Goal: Find specific fact: Find specific fact

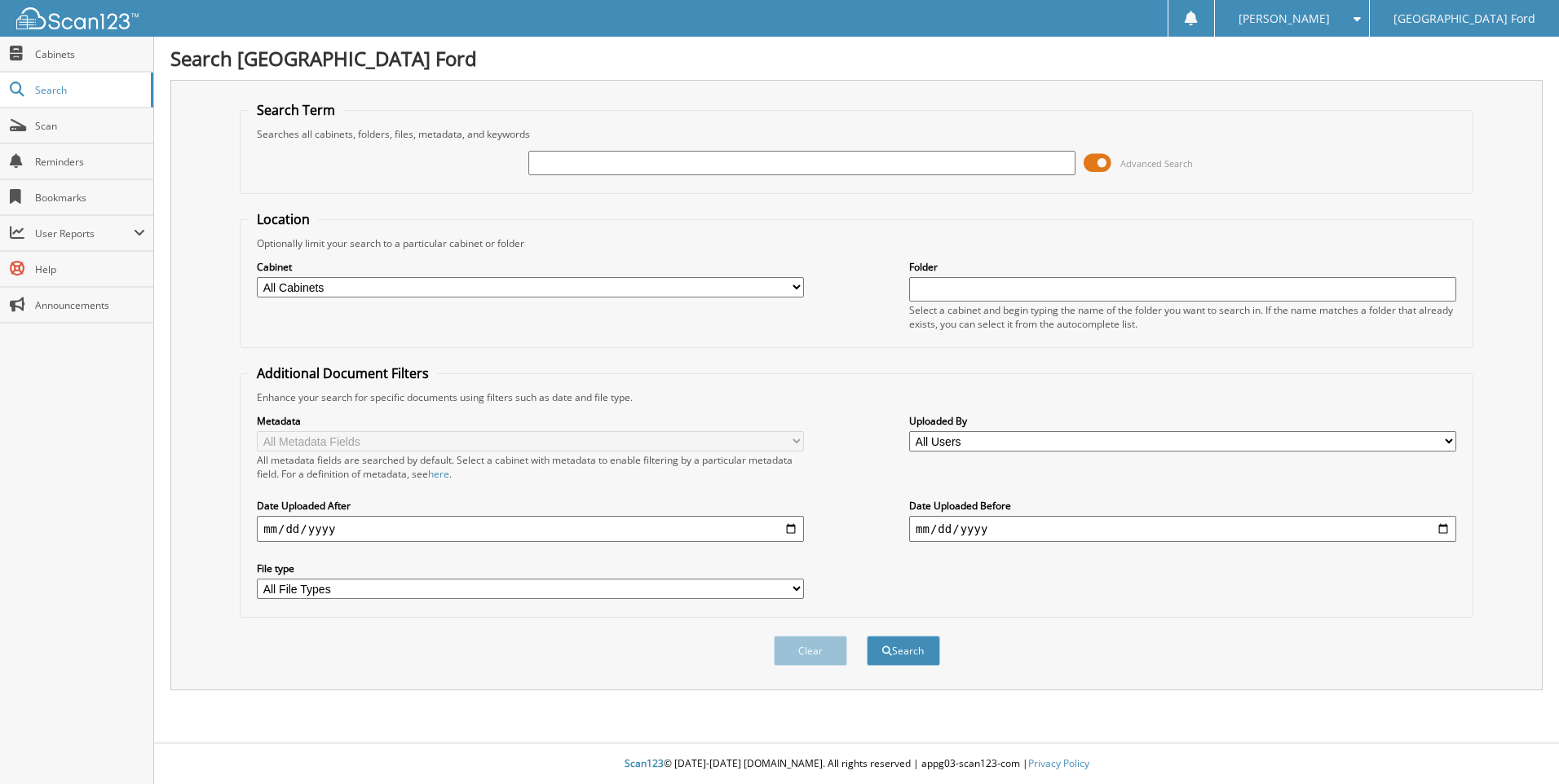
click at [568, 163] on input "text" at bounding box center [802, 163] width 547 height 24
type input "6308476"
click at [911, 646] on button "Search" at bounding box center [903, 651] width 73 height 30
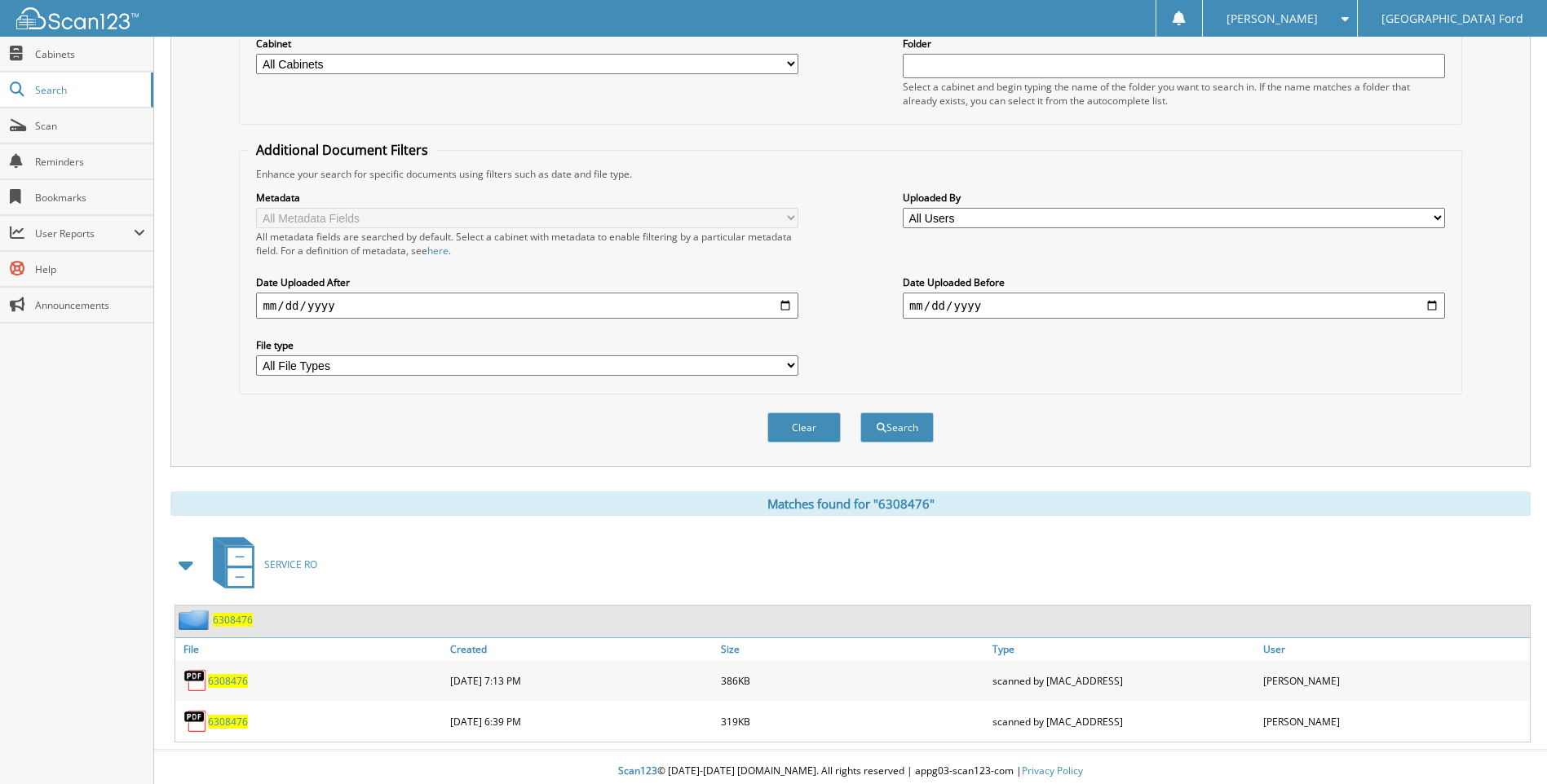
scroll to position [231, 0]
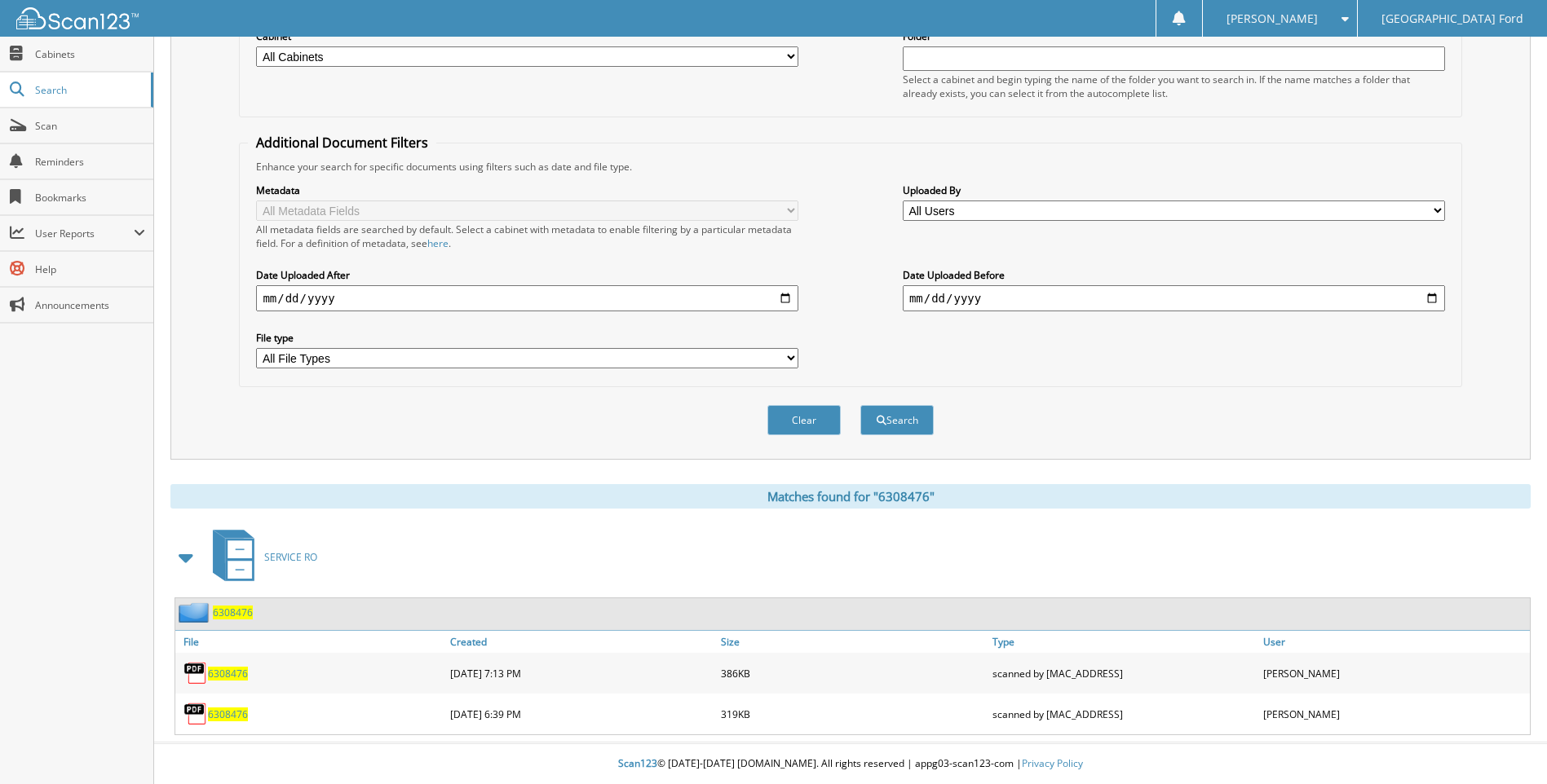
click at [225, 677] on span "6308476" at bounding box center [227, 674] width 40 height 14
click at [238, 714] on span "6308476" at bounding box center [227, 714] width 40 height 14
